Goal: Task Accomplishment & Management: Manage account settings

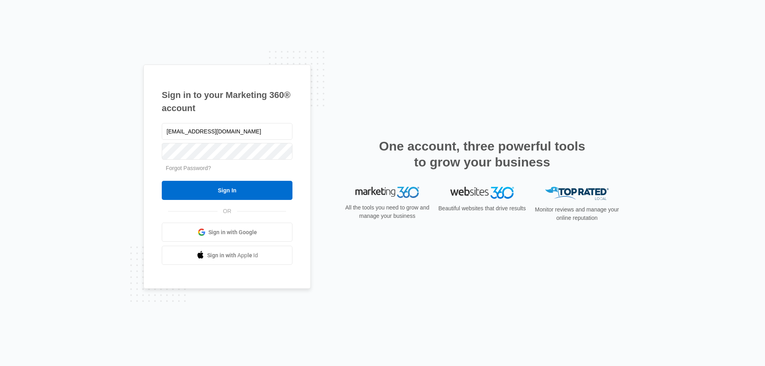
drag, startPoint x: 187, startPoint y: 130, endPoint x: 158, endPoint y: 132, distance: 28.4
click at [158, 132] on div "Sign in to your Marketing 360® account jspillane@empirebeautyschools.com Forgot…" at bounding box center [226, 177] width 167 height 225
type input "[EMAIL_ADDRESS][DOMAIN_NAME]"
click at [162, 181] on input "Sign In" at bounding box center [227, 190] width 131 height 19
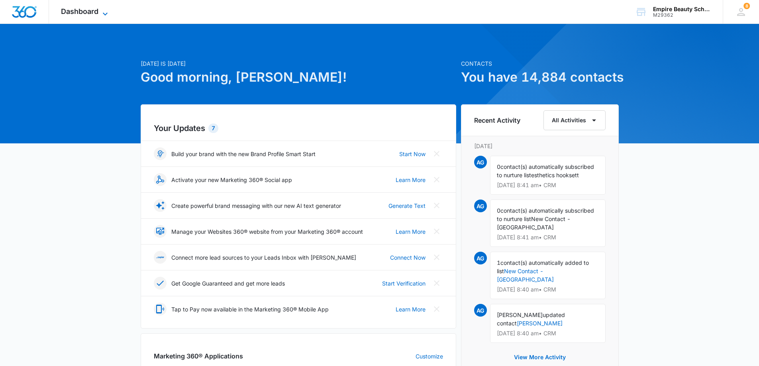
click at [103, 11] on icon at bounding box center [105, 14] width 10 height 10
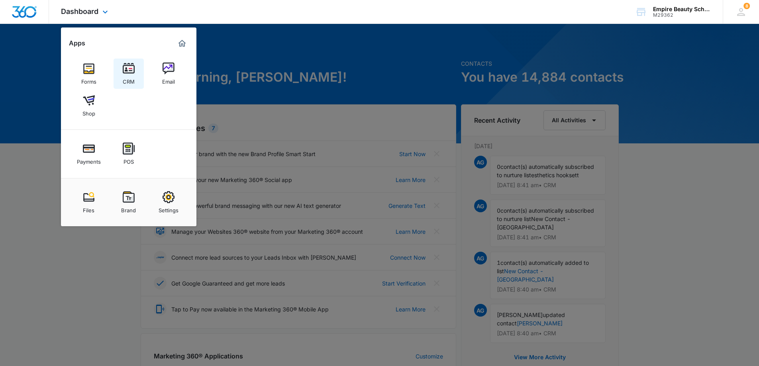
click at [127, 70] on img at bounding box center [129, 69] width 12 height 12
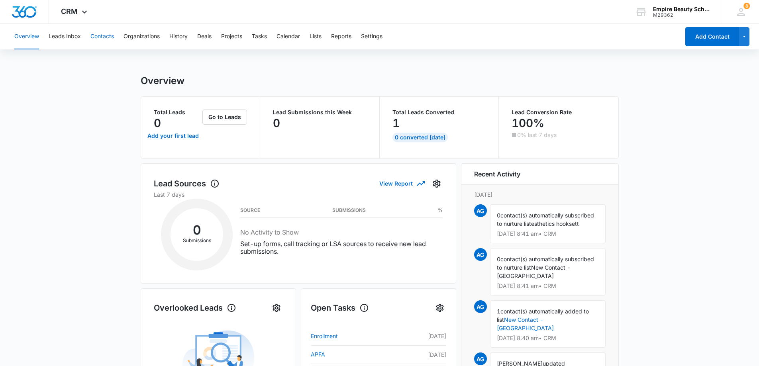
click at [98, 37] on button "Contacts" at bounding box center [101, 36] width 23 height 25
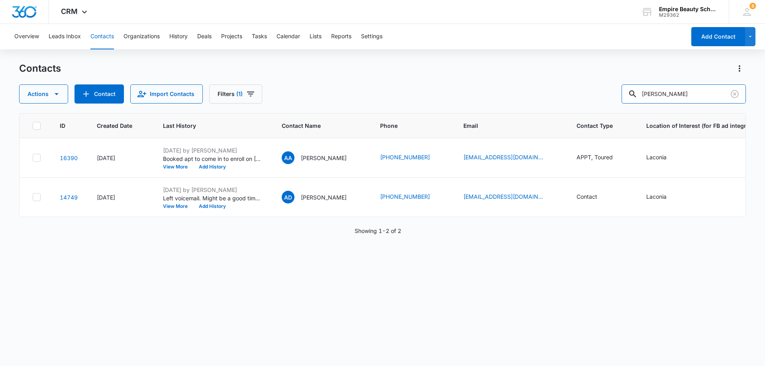
drag, startPoint x: 695, startPoint y: 91, endPoint x: 555, endPoint y: 90, distance: 140.6
click at [555, 90] on div "Actions Contact Import Contacts Filters (1) [PERSON_NAME]" at bounding box center [382, 93] width 726 height 19
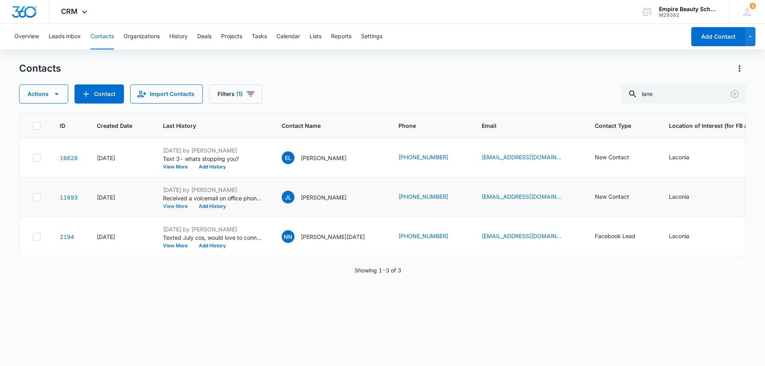
click at [176, 207] on button "View More" at bounding box center [178, 206] width 30 height 5
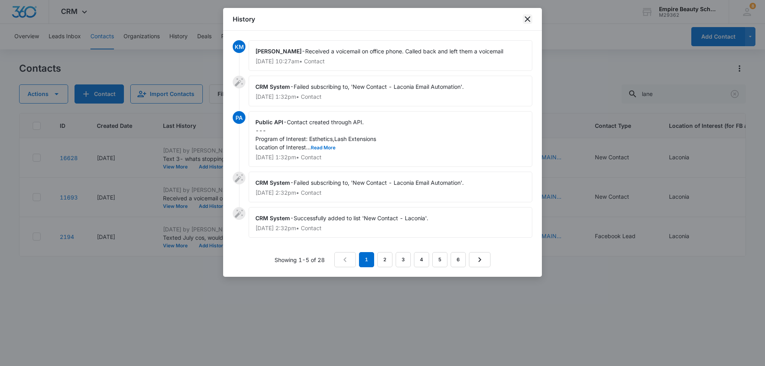
click at [530, 20] on icon "close" at bounding box center [527, 19] width 10 height 10
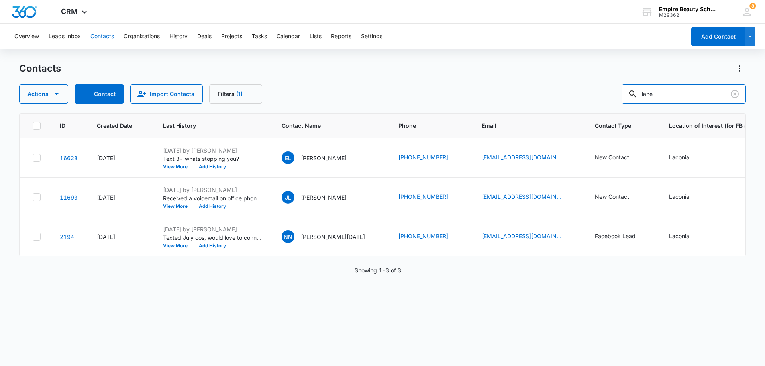
drag, startPoint x: 676, startPoint y: 92, endPoint x: 603, endPoint y: 98, distance: 72.7
click at [603, 98] on div "Actions Contact Import Contacts Filters (1) lane" at bounding box center [382, 93] width 726 height 19
type input "a"
type input "[PERSON_NAME]"
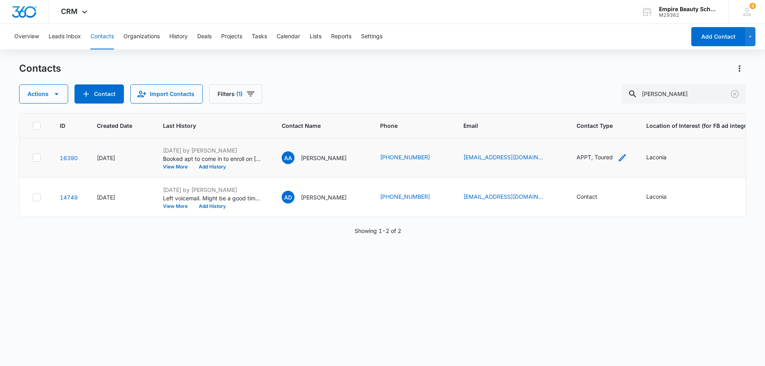
click at [627, 156] on icon "Contact Type - APPT, Toured - Select to Edit Field" at bounding box center [622, 158] width 10 height 10
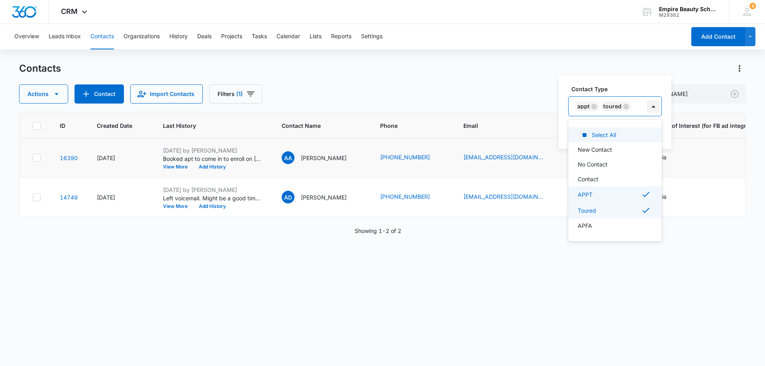
click at [650, 105] on div at bounding box center [653, 106] width 13 height 13
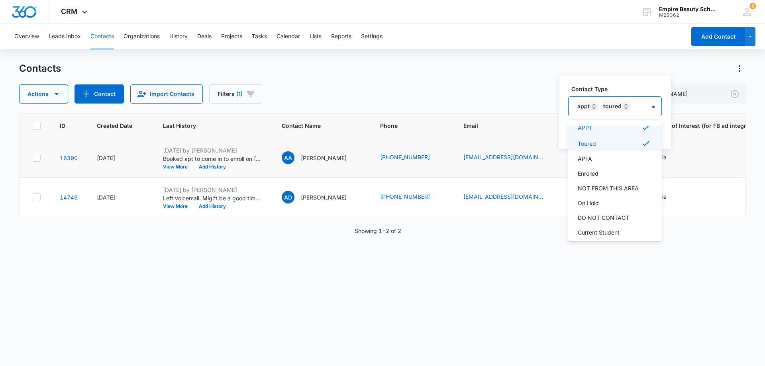
scroll to position [80, 0]
click at [596, 190] on p "On Hold" at bounding box center [587, 190] width 21 height 8
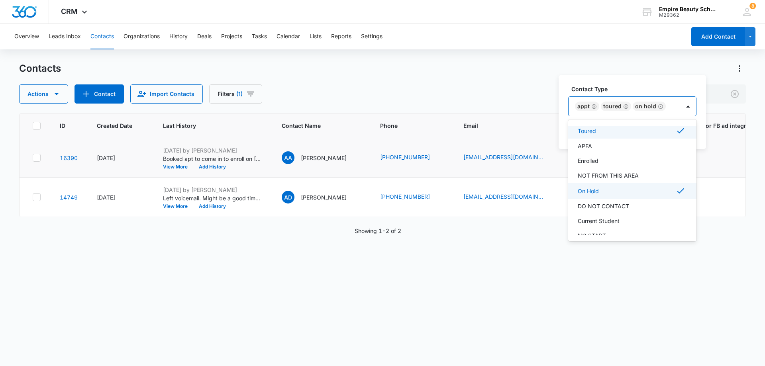
click at [626, 106] on icon "Remove Toured" at bounding box center [626, 107] width 6 height 6
click at [593, 106] on icon "Remove APPT" at bounding box center [593, 106] width 5 height 5
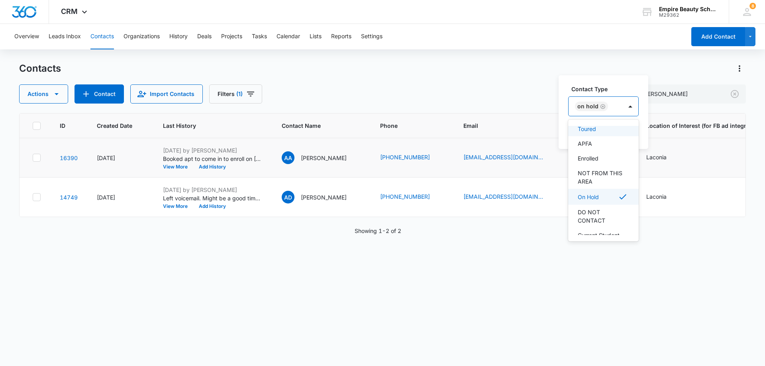
scroll to position [78, 0]
click at [624, 76] on div "Contact Type On Hold Cancel Save" at bounding box center [603, 112] width 90 height 74
click at [626, 131] on button "Save" at bounding box center [626, 131] width 23 height 15
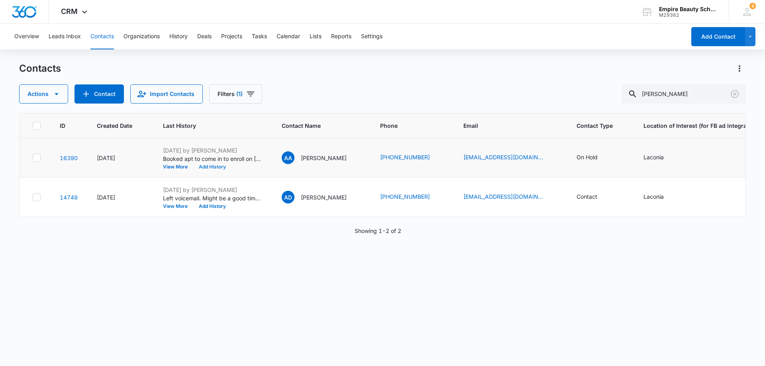
click at [208, 165] on button "Add History" at bounding box center [212, 166] width 38 height 5
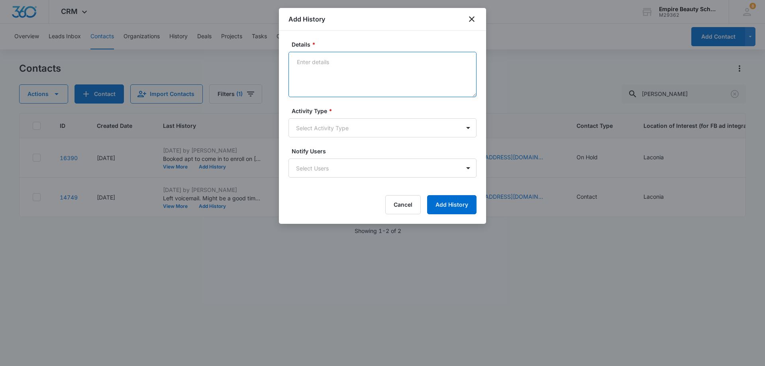
click at [332, 60] on textarea "Details *" at bounding box center [382, 74] width 188 height 45
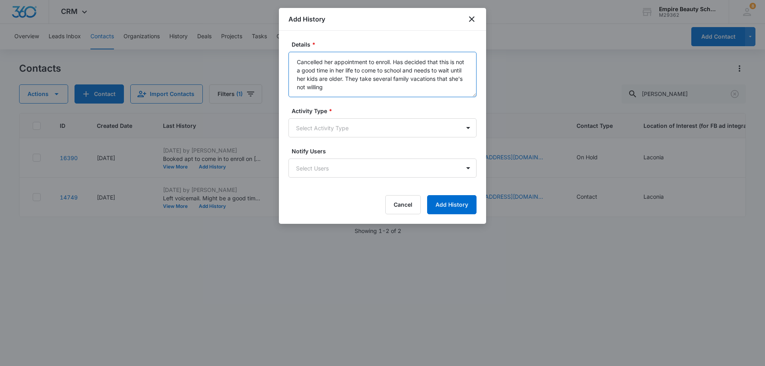
click at [393, 78] on textarea "Cancelled her appointment to enroll. Has decided that this is not a good time i…" at bounding box center [382, 74] width 188 height 45
click at [375, 93] on textarea "Cancelled her appointment to enroll. Has decided that this is not a good time i…" at bounding box center [382, 74] width 188 height 45
type textarea "Cancelled her appointment to enroll. Has decided that this is not a good time i…"
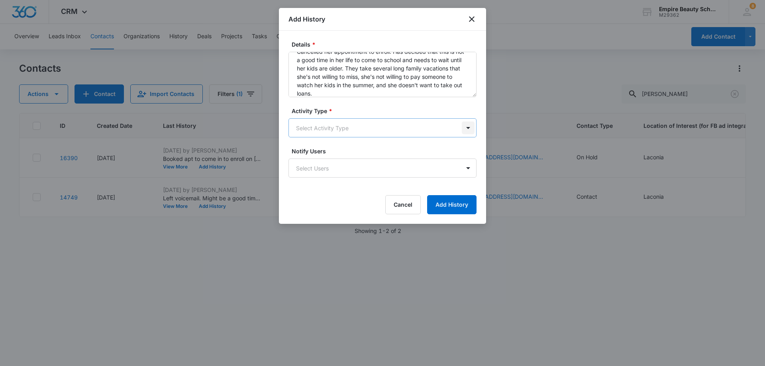
click at [470, 124] on body "CRM Apps Forms CRM Email Shop Payments POS Files Brand Settings Empire Beauty S…" at bounding box center [382, 183] width 765 height 366
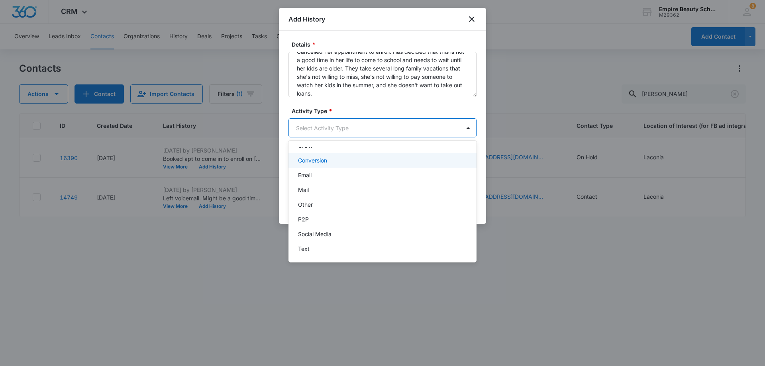
scroll to position [41, 0]
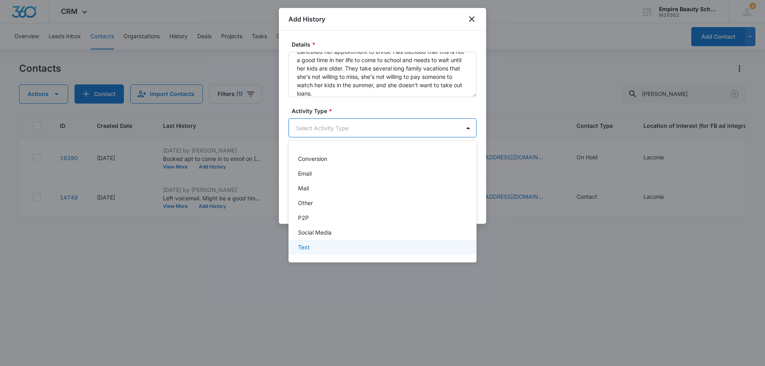
click at [307, 248] on p "Text" at bounding box center [304, 247] width 12 height 8
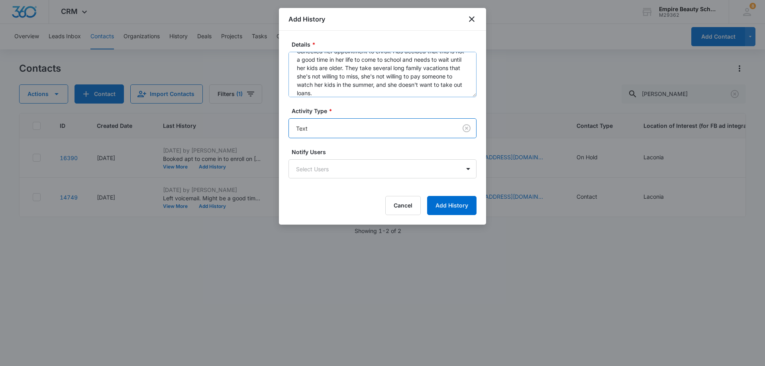
scroll to position [17, 0]
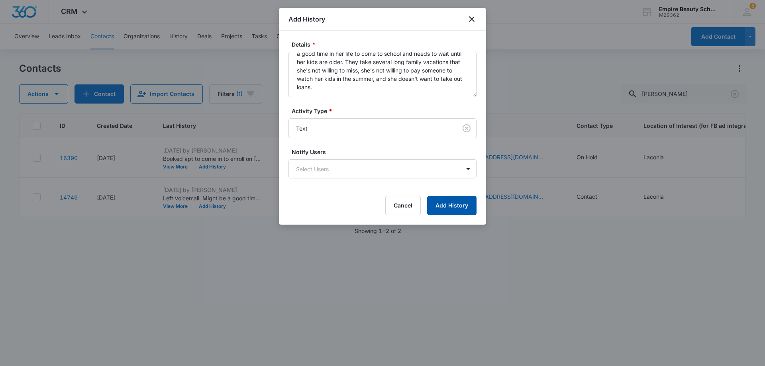
click at [451, 204] on button "Add History" at bounding box center [451, 205] width 49 height 19
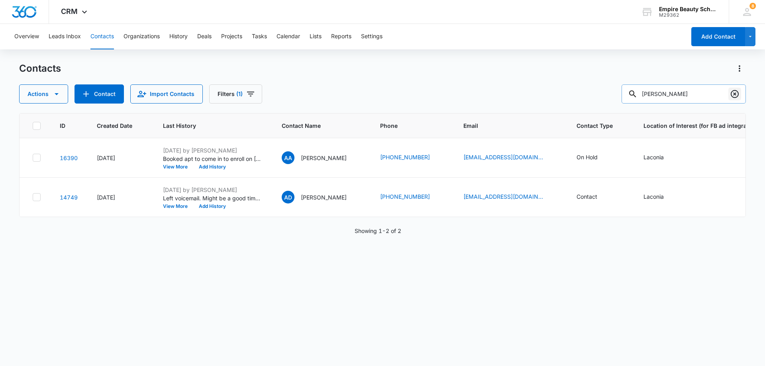
click at [736, 94] on icon "Clear" at bounding box center [734, 94] width 10 height 10
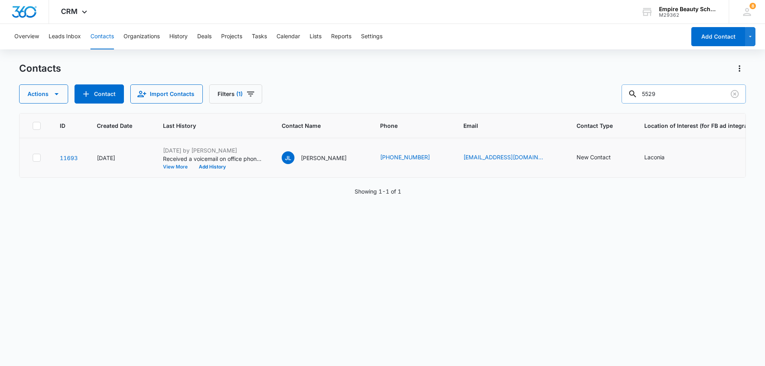
click at [176, 164] on button "View More" at bounding box center [178, 166] width 30 height 5
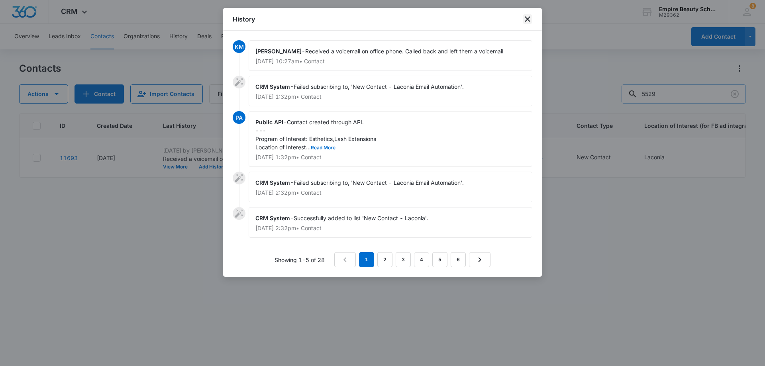
click at [528, 16] on icon "close" at bounding box center [527, 19] width 10 height 10
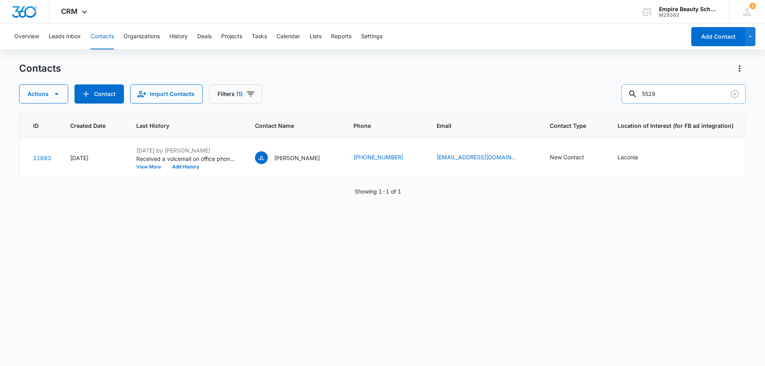
scroll to position [0, 0]
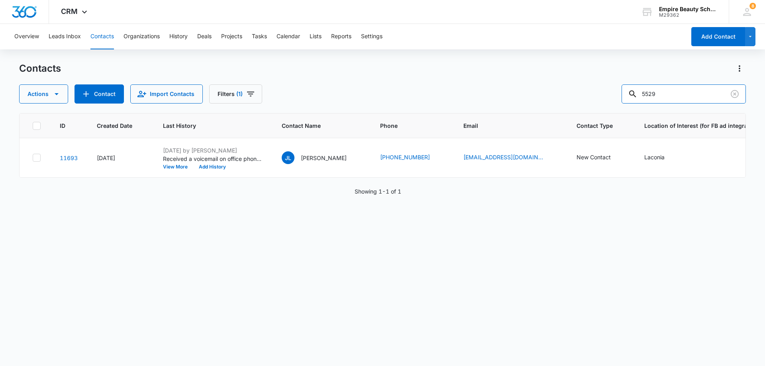
drag, startPoint x: 677, startPoint y: 94, endPoint x: 579, endPoint y: 98, distance: 97.3
click at [580, 98] on div "Actions Contact Import Contacts Filters (1) 5529" at bounding box center [382, 93] width 726 height 19
type input "[PERSON_NAME]"
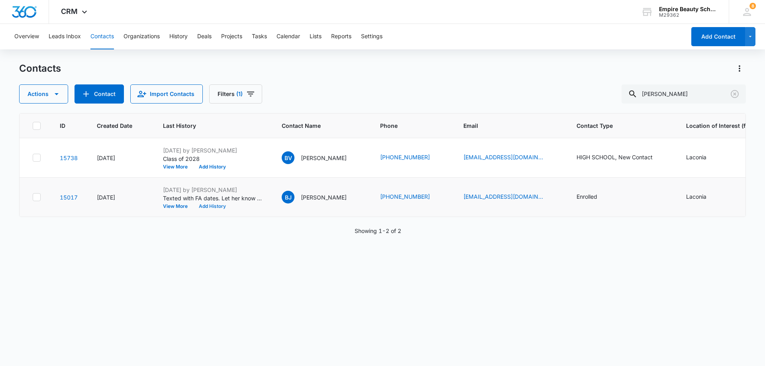
click at [221, 207] on button "Add History" at bounding box center [212, 206] width 38 height 5
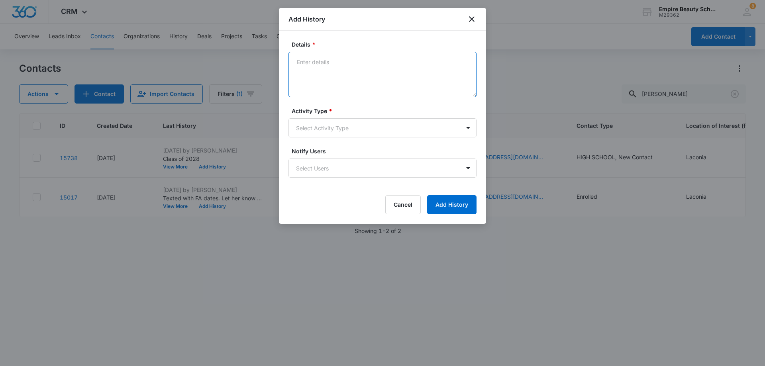
click at [347, 66] on textarea "Details *" at bounding box center [382, 74] width 188 height 45
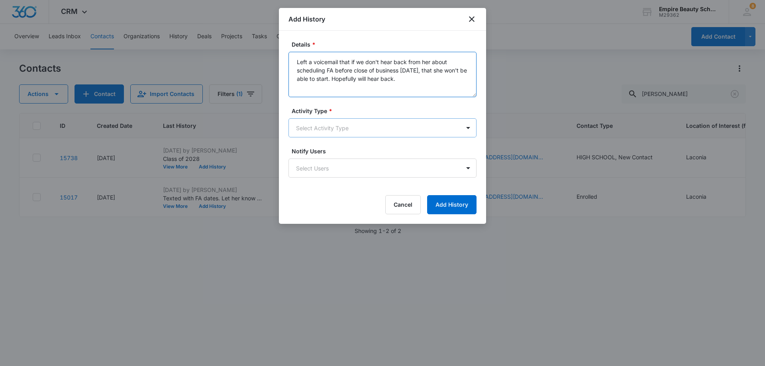
type textarea "Left a voicemail that if we don't hear back from her about scheduling FA before…"
click at [379, 132] on body "CRM Apps Forms CRM Email Shop Payments POS Files Brand Settings Empire Beauty S…" at bounding box center [382, 183] width 765 height 366
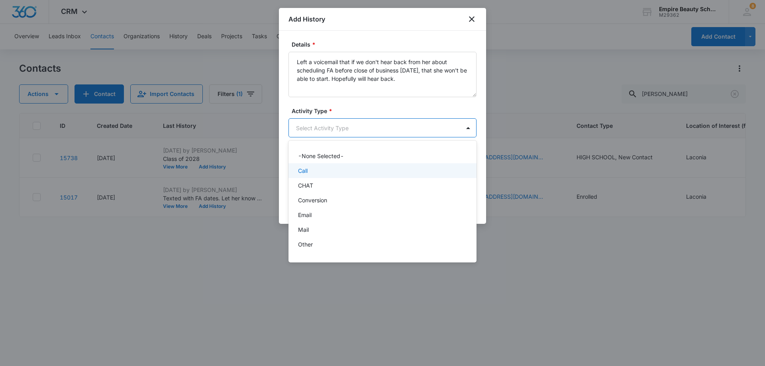
click at [325, 170] on div "Call" at bounding box center [381, 170] width 167 height 8
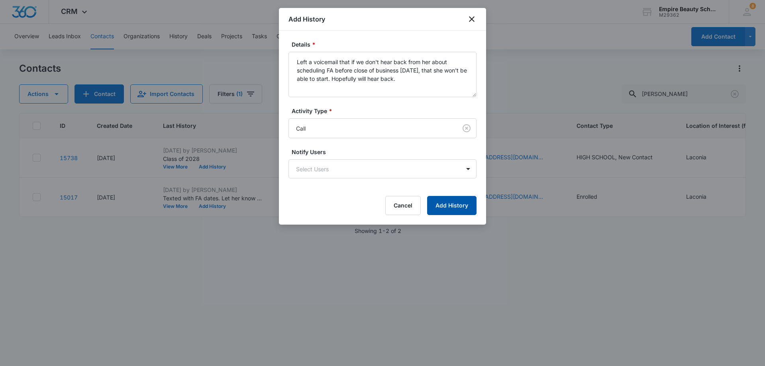
click at [445, 203] on button "Add History" at bounding box center [451, 205] width 49 height 19
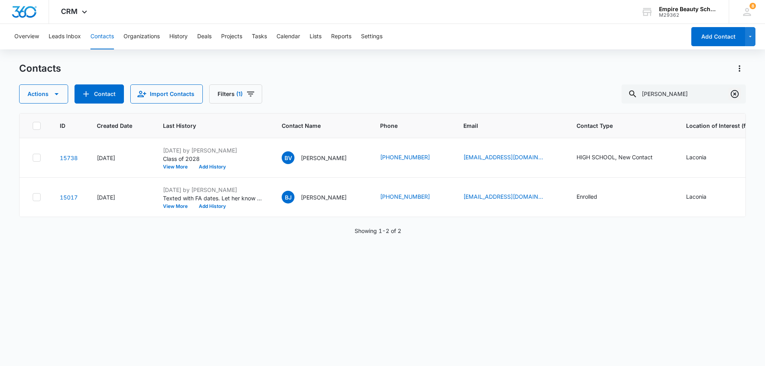
click at [731, 94] on icon "Clear" at bounding box center [734, 94] width 10 height 10
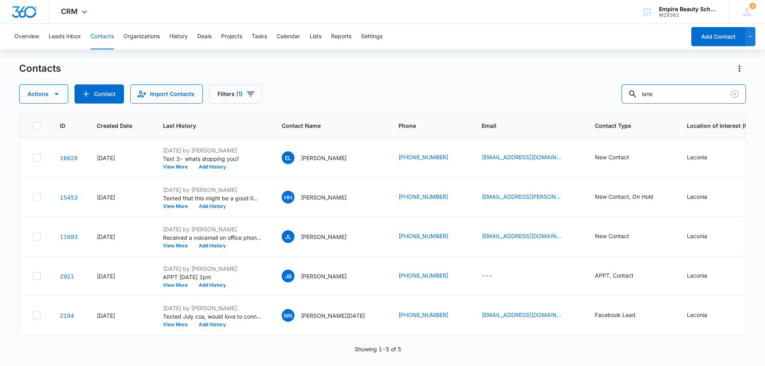
type input "lane"
click at [173, 246] on button "View More" at bounding box center [178, 245] width 30 height 5
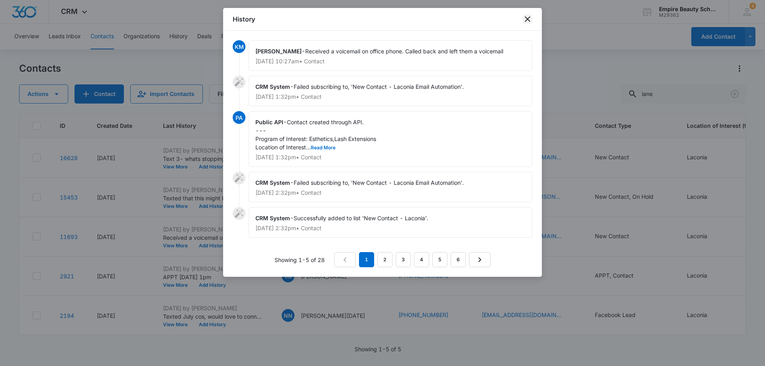
click at [527, 16] on icon "close" at bounding box center [527, 19] width 10 height 10
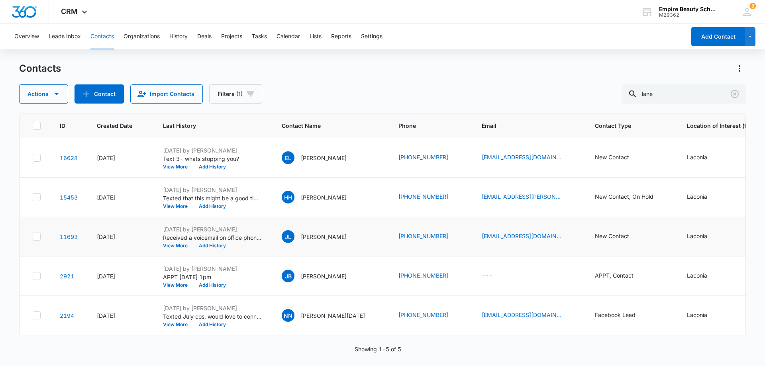
click at [214, 246] on button "Add History" at bounding box center [212, 245] width 38 height 5
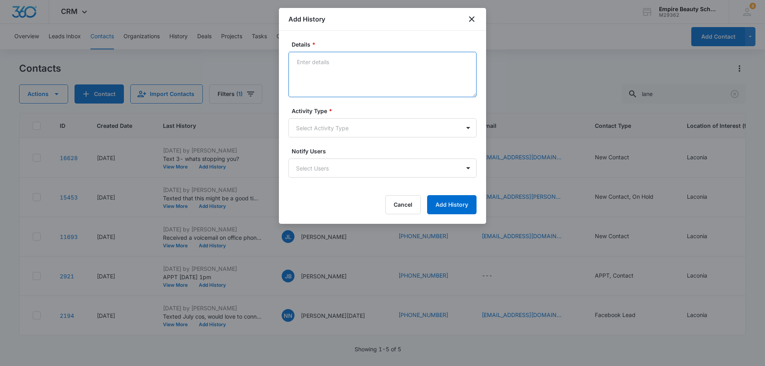
click at [323, 66] on textarea "Details *" at bounding box center [382, 74] width 188 height 45
type textarea "Connected this morning via text. Trying to find a time for next week"
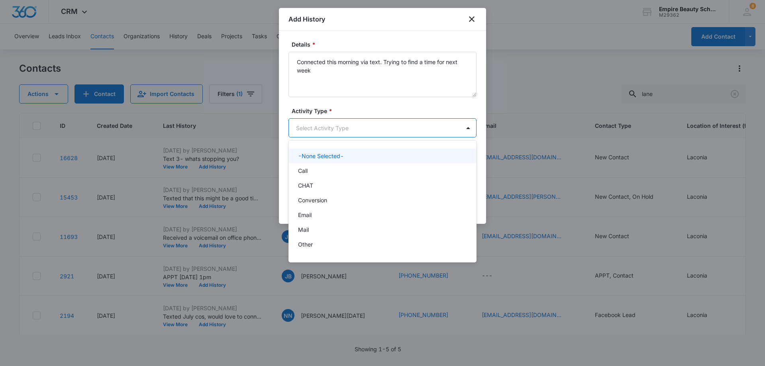
click at [311, 122] on body "CRM Apps Forms CRM Email Shop Payments POS Files Brand Settings Empire Beauty S…" at bounding box center [382, 183] width 765 height 366
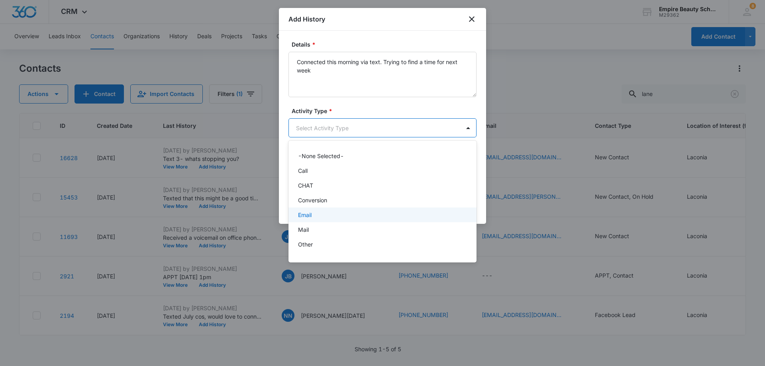
scroll to position [41, 0]
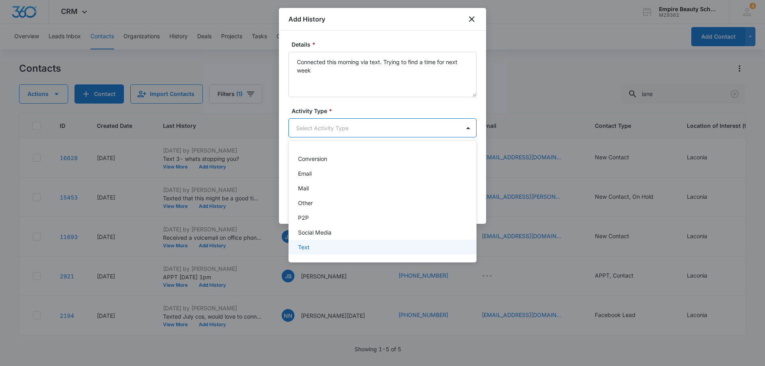
click at [309, 249] on p "Text" at bounding box center [304, 247] width 12 height 8
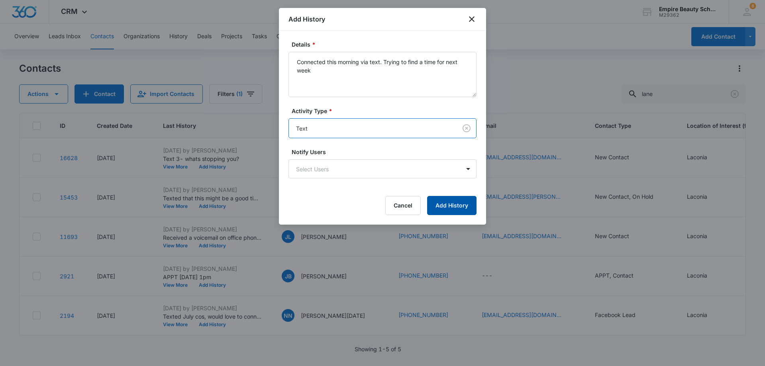
click at [462, 201] on button "Add History" at bounding box center [451, 205] width 49 height 19
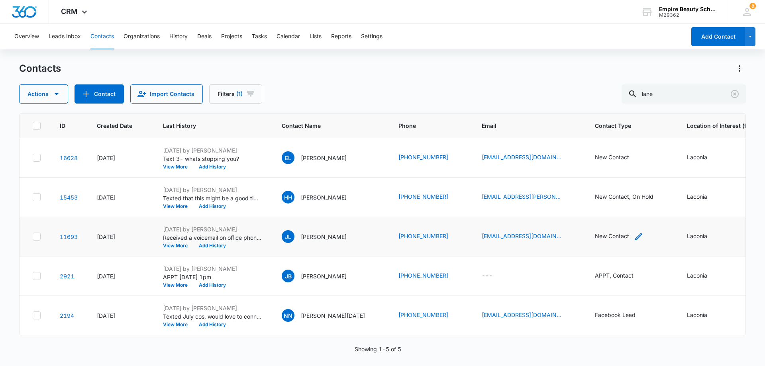
click at [634, 235] on icon "Contact Type - New Contact - Select to Edit Field" at bounding box center [639, 237] width 10 height 10
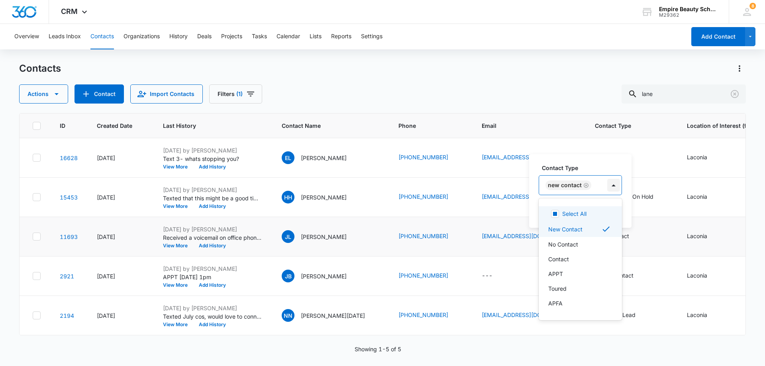
click at [612, 184] on div at bounding box center [613, 185] width 13 height 13
click at [564, 257] on p "Contact" at bounding box center [558, 259] width 21 height 8
click at [584, 186] on icon "Remove New Contact" at bounding box center [586, 185] width 6 height 6
click at [590, 151] on td "New Contact" at bounding box center [631, 157] width 92 height 39
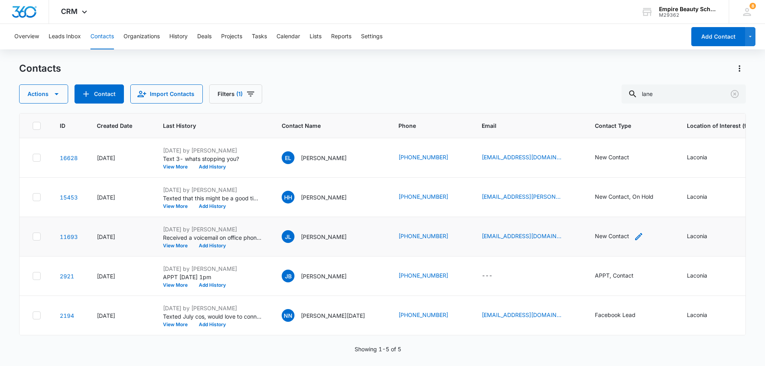
click at [635, 237] on icon "Contact Type - New Contact - Select to Edit Field" at bounding box center [638, 236] width 7 height 7
click at [604, 207] on button "Save" at bounding box center [602, 210] width 23 height 15
click at [736, 95] on icon "Clear" at bounding box center [734, 94] width 10 height 10
